Goal: Find contact information: Find contact information

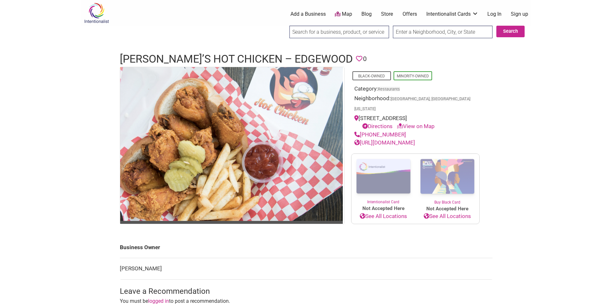
click at [84, 231] on div "Intentionalist Spend like it matters 0 Add a Business Map Blog Store Offers Int…" at bounding box center [306, 257] width 450 height 514
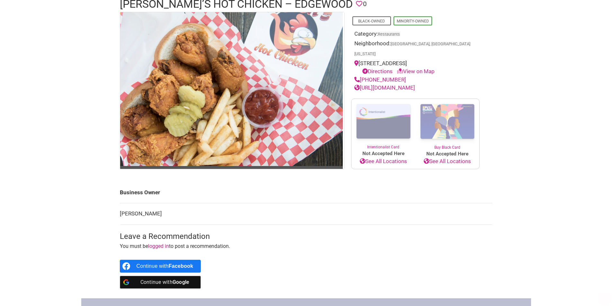
scroll to position [128, 0]
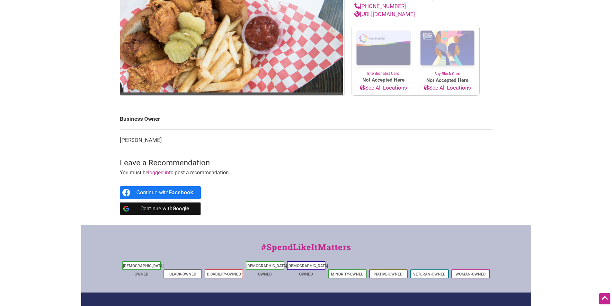
drag, startPoint x: 165, startPoint y: 138, endPoint x: 119, endPoint y: 137, distance: 45.3
click at [120, 137] on td "[PERSON_NAME]" at bounding box center [306, 141] width 372 height 22
click at [129, 136] on td "[PERSON_NAME]" at bounding box center [306, 141] width 372 height 22
click at [155, 136] on td "[PERSON_NAME]" at bounding box center [306, 141] width 372 height 22
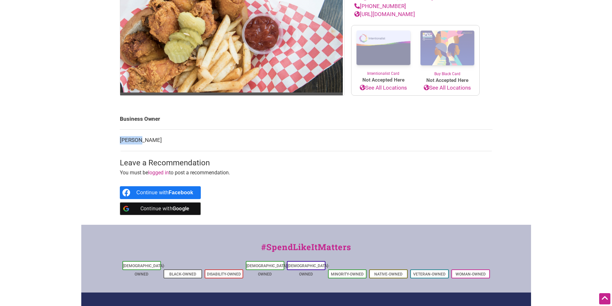
click at [130, 139] on td "[PERSON_NAME]" at bounding box center [306, 141] width 372 height 22
drag, startPoint x: 130, startPoint y: 139, endPoint x: 151, endPoint y: 137, distance: 21.2
click at [133, 138] on td "[PERSON_NAME]" at bounding box center [306, 141] width 372 height 22
click at [151, 137] on td "[PERSON_NAME]" at bounding box center [306, 141] width 372 height 22
